Goal: Navigation & Orientation: Find specific page/section

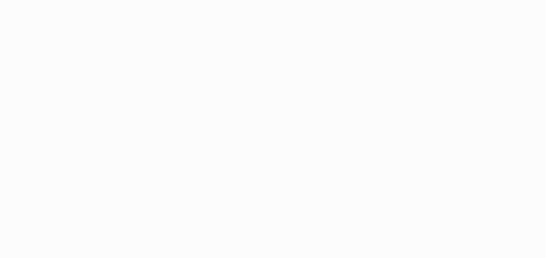
click at [227, 131] on html at bounding box center [273, 129] width 546 height 258
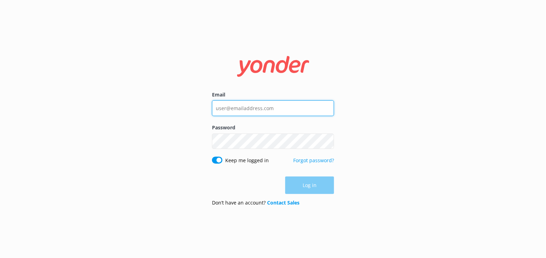
type input "[EMAIL_ADDRESS][DOMAIN_NAME]"
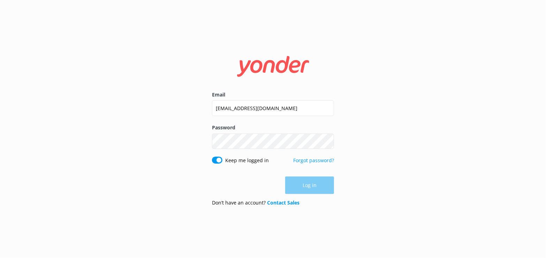
click at [308, 188] on div "Log in" at bounding box center [273, 184] width 122 height 17
click at [308, 188] on button "Log in" at bounding box center [309, 185] width 49 height 17
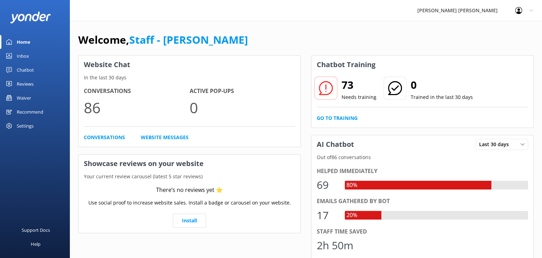
click at [26, 68] on div "Chatbot" at bounding box center [25, 70] width 17 height 14
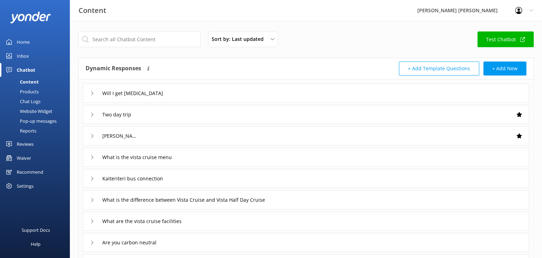
click at [24, 55] on div "Inbox" at bounding box center [23, 56] width 12 height 14
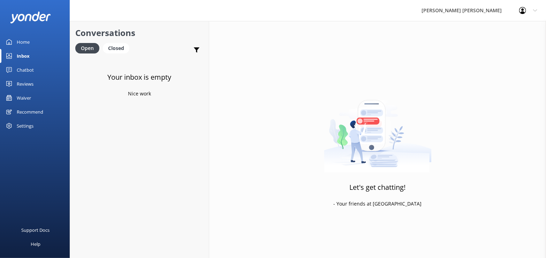
click at [25, 57] on div "Inbox" at bounding box center [23, 56] width 13 height 14
click at [25, 41] on div "Home" at bounding box center [23, 42] width 13 height 14
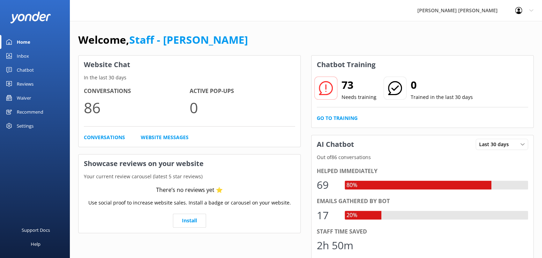
drag, startPoint x: 23, startPoint y: 44, endPoint x: 55, endPoint y: 28, distance: 35.9
click at [23, 45] on div "Home" at bounding box center [24, 42] width 14 height 14
